Goal: Transaction & Acquisition: Subscribe to service/newsletter

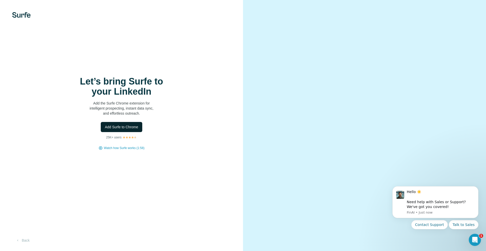
click at [115, 127] on span "Add Surfe to Chrome" at bounding box center [121, 127] width 33 height 5
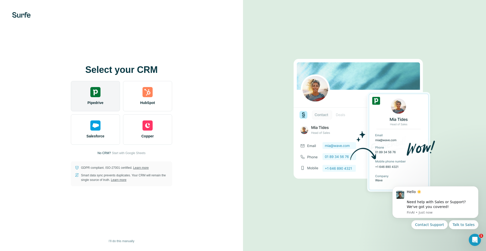
click at [92, 97] on img at bounding box center [95, 92] width 10 height 10
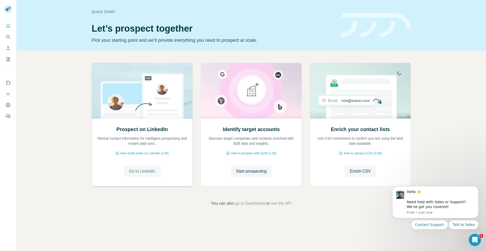
click at [146, 170] on span "Go to LinkedIn" at bounding box center [142, 171] width 26 height 6
